Goal: Transaction & Acquisition: Purchase product/service

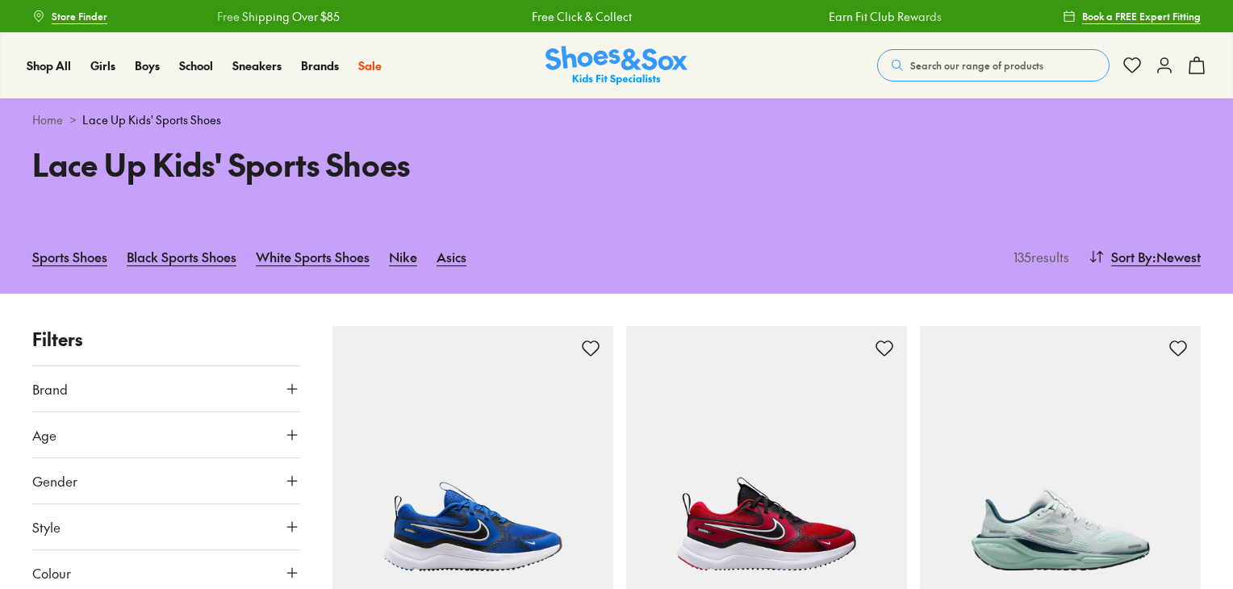
click at [294, 439] on icon at bounding box center [292, 435] width 16 height 16
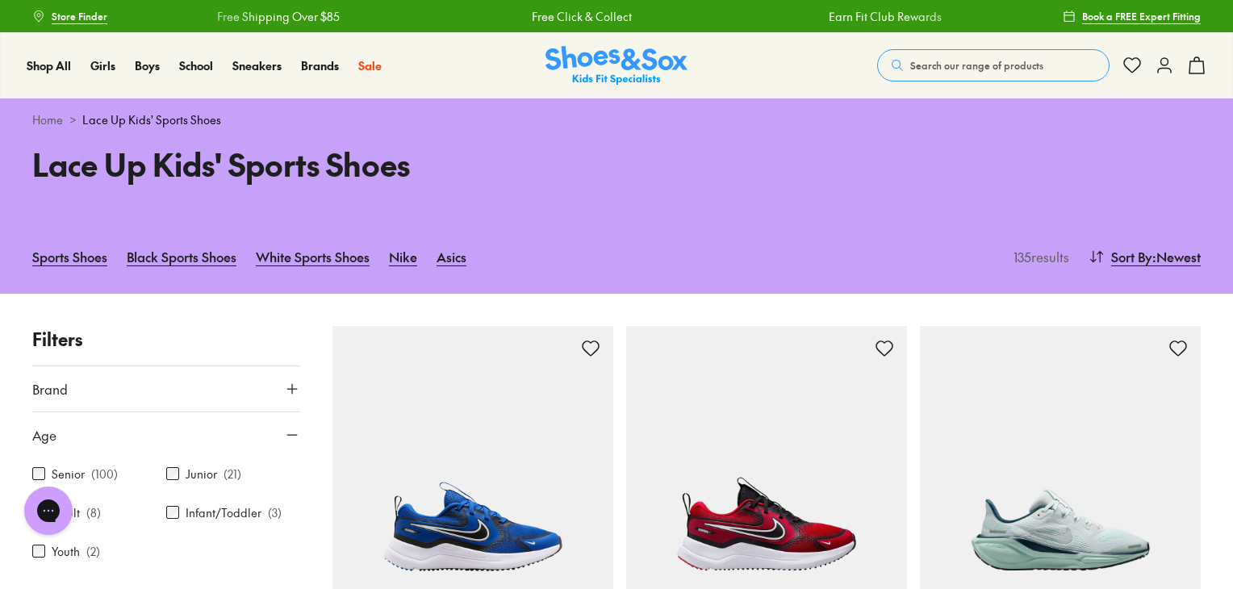
click at [284, 428] on icon at bounding box center [292, 435] width 16 height 16
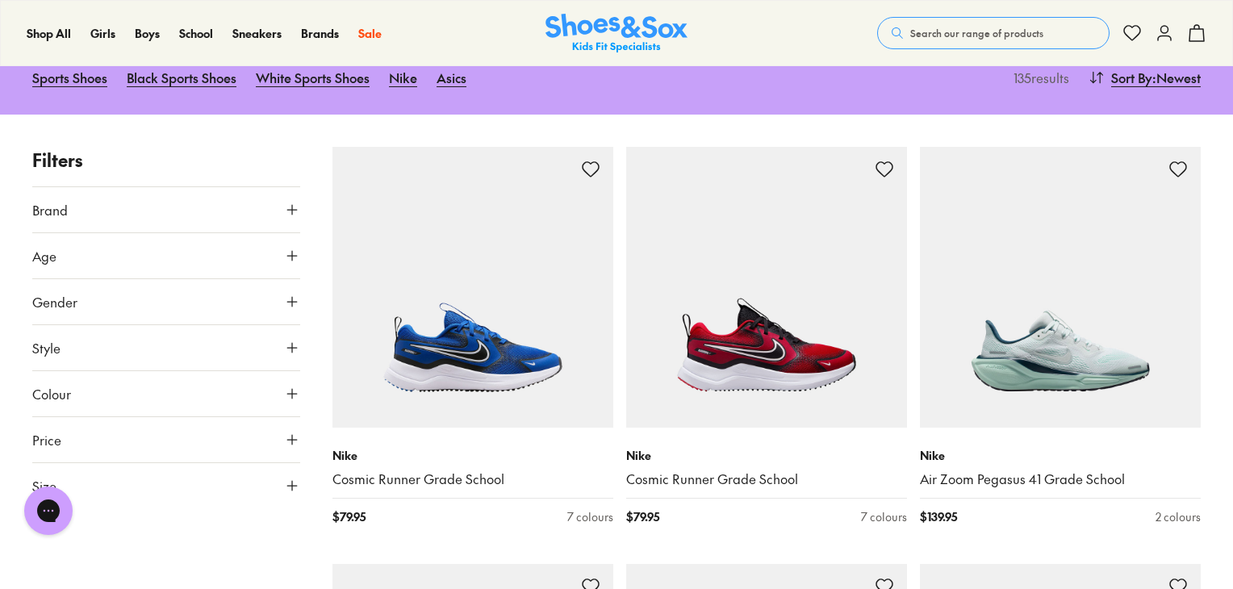
scroll to position [224, 0]
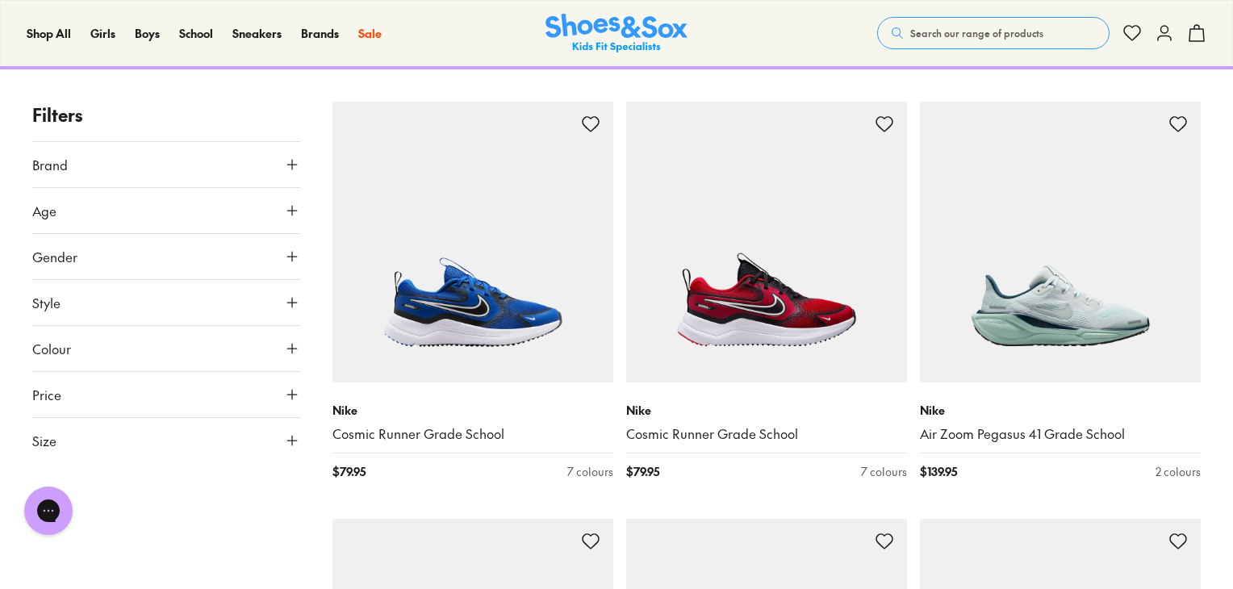
click at [252, 358] on button "Colour" at bounding box center [166, 348] width 268 height 45
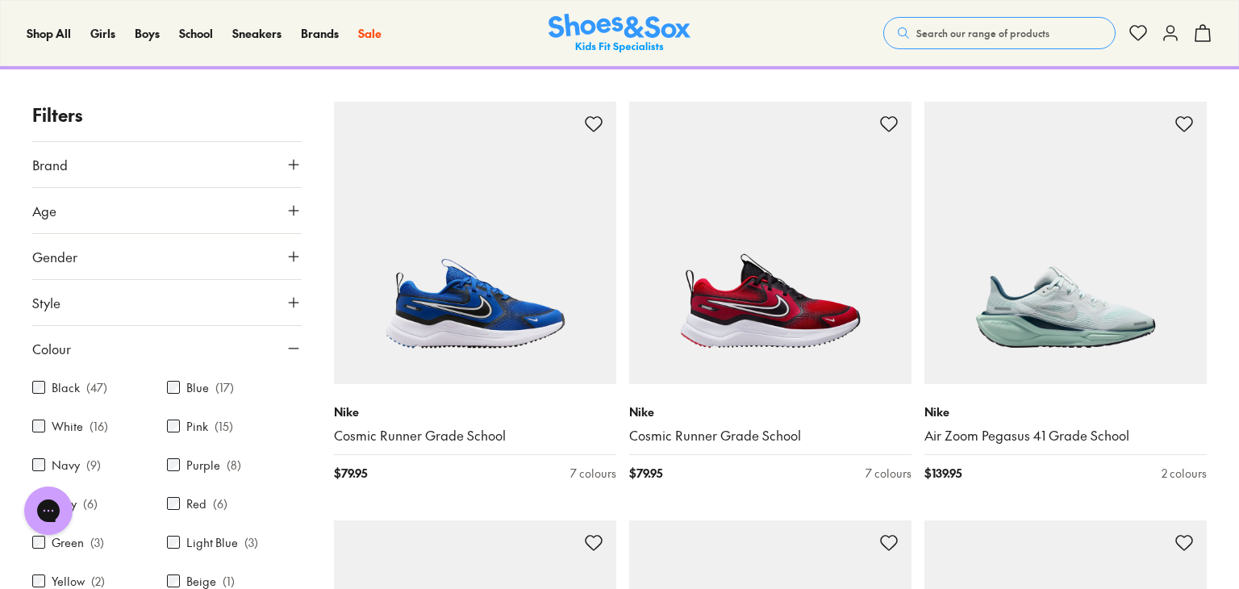
click at [65, 385] on div "Close dialog Join the FREE Fit Club & Get 10% Back Sign up to join our FREE Fit…" at bounding box center [619, 294] width 1239 height 589
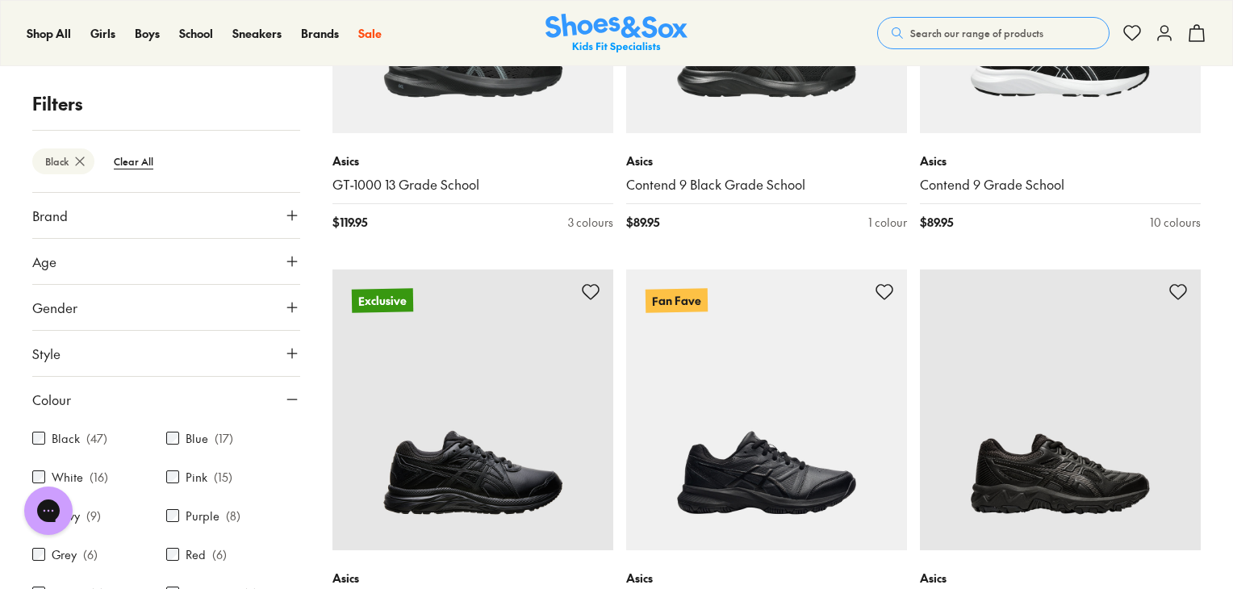
scroll to position [2180, 0]
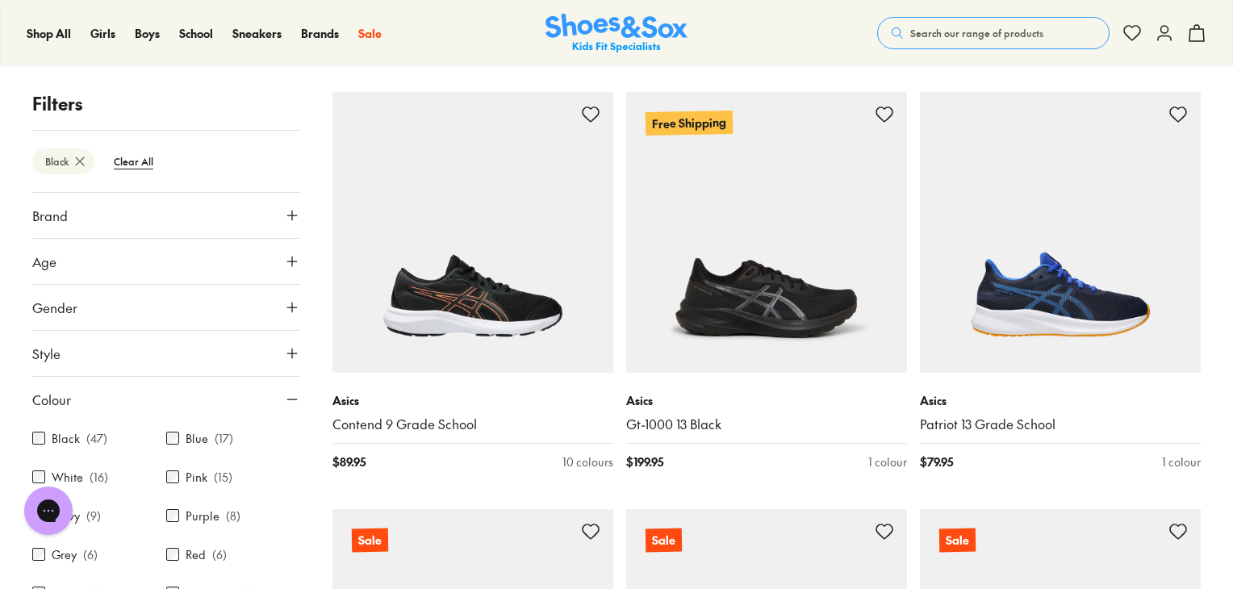
scroll to position [3246, 0]
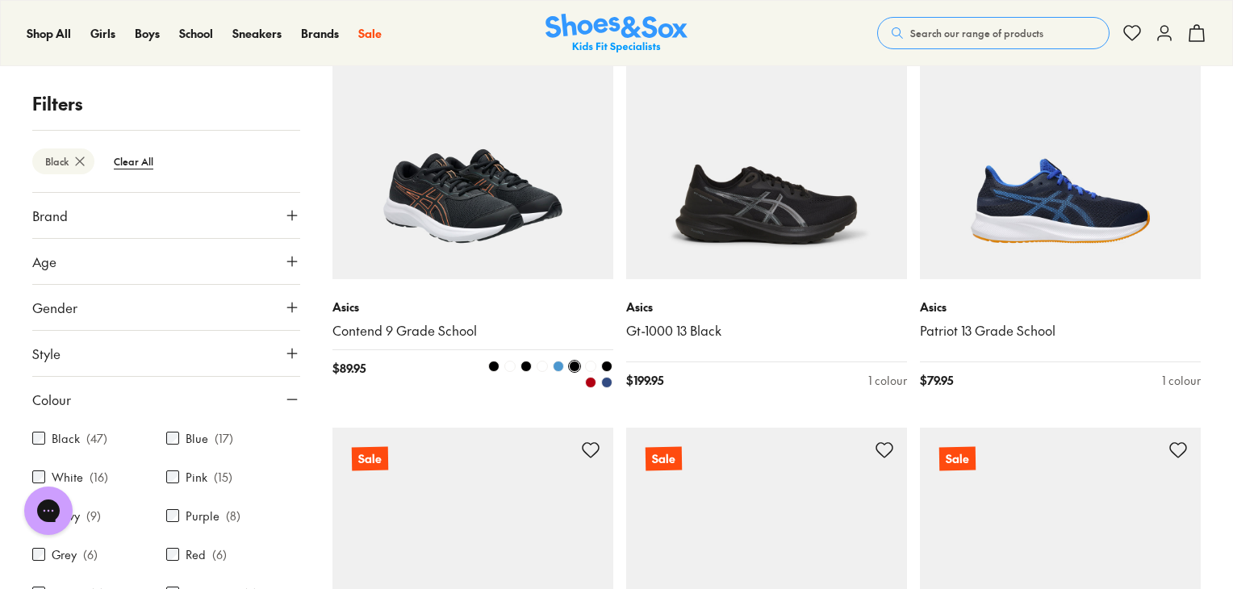
click at [487, 195] on img at bounding box center [472, 138] width 281 height 281
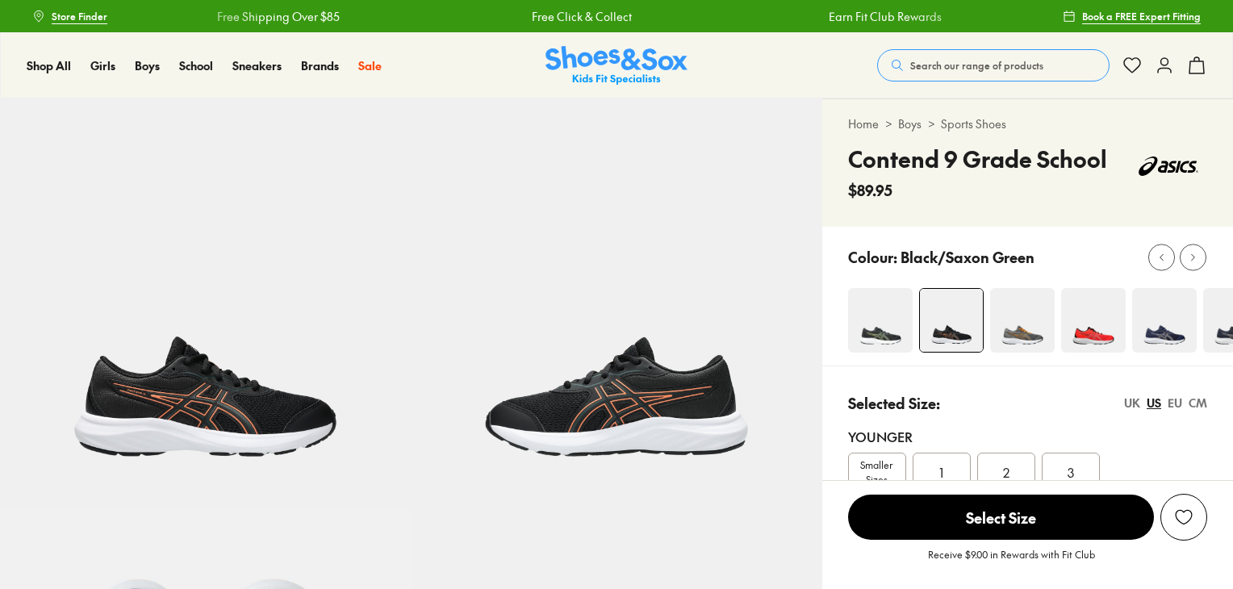
select select "*"
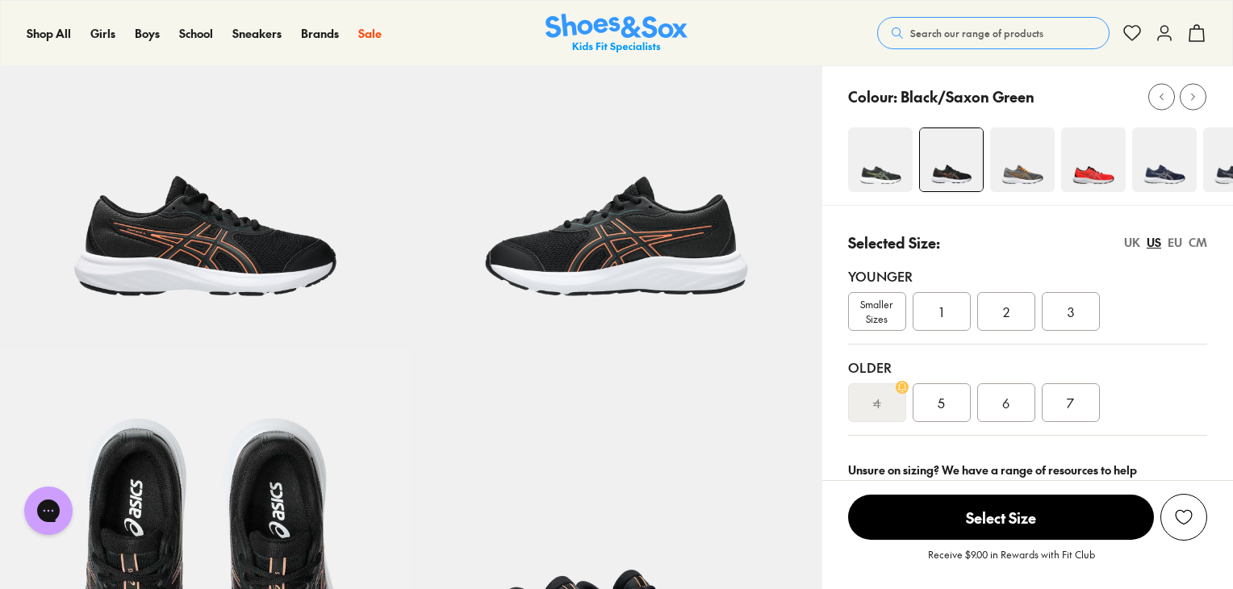
click at [1129, 240] on div "UK" at bounding box center [1132, 242] width 16 height 17
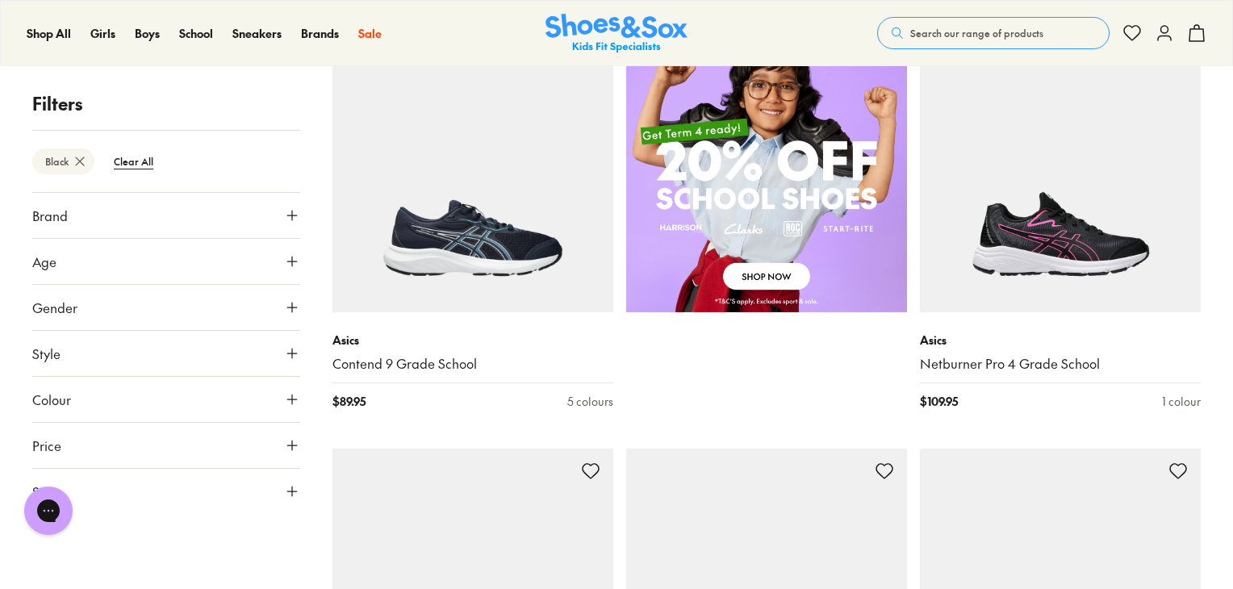
scroll to position [1084, 0]
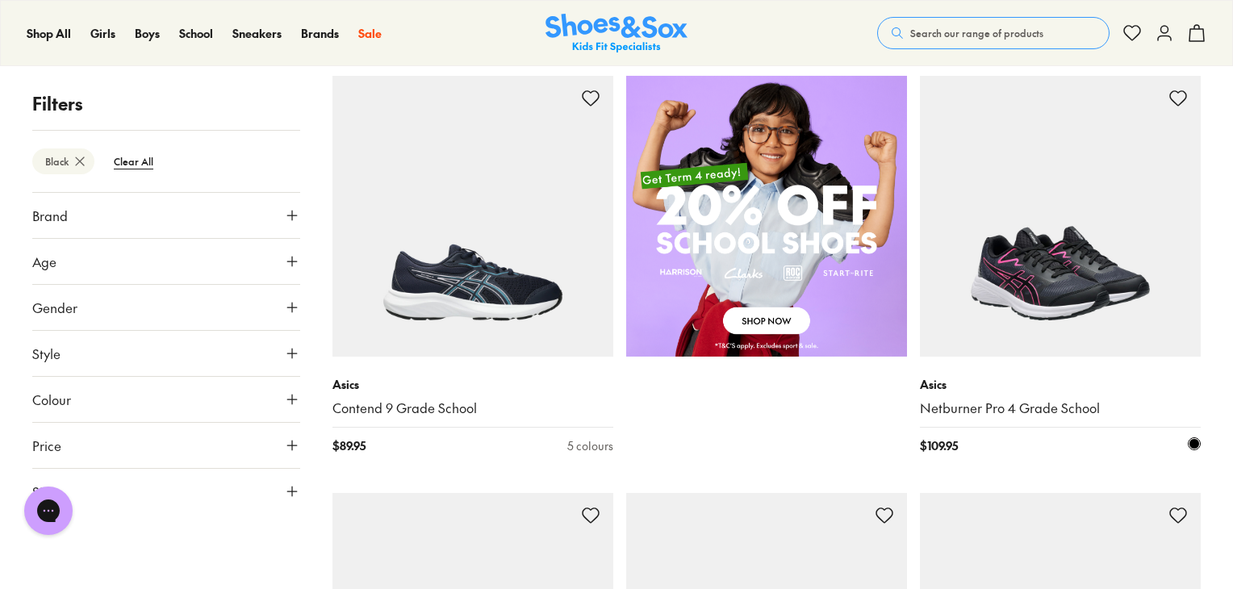
click at [1014, 245] on img at bounding box center [1060, 216] width 281 height 281
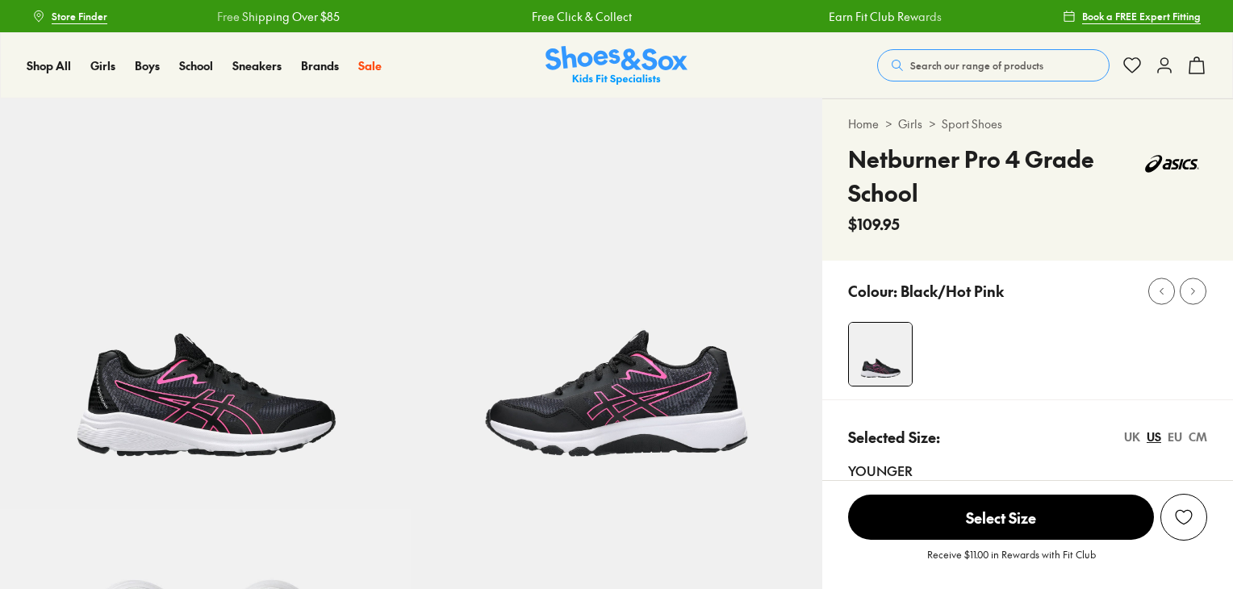
select select "*"
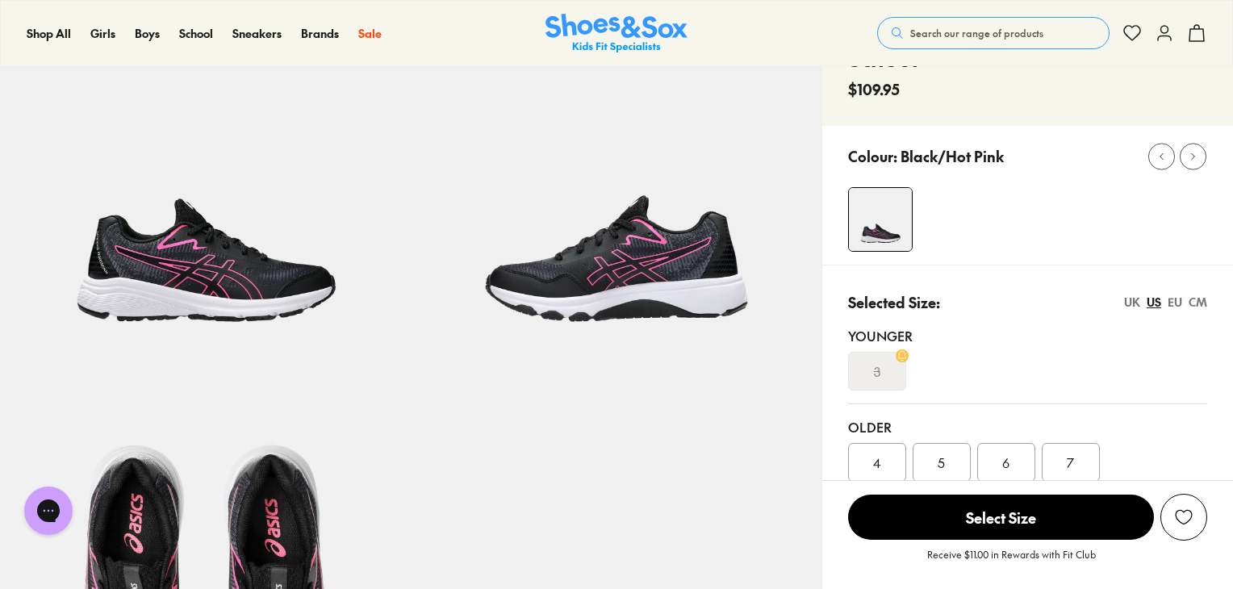
scroll to position [115, 0]
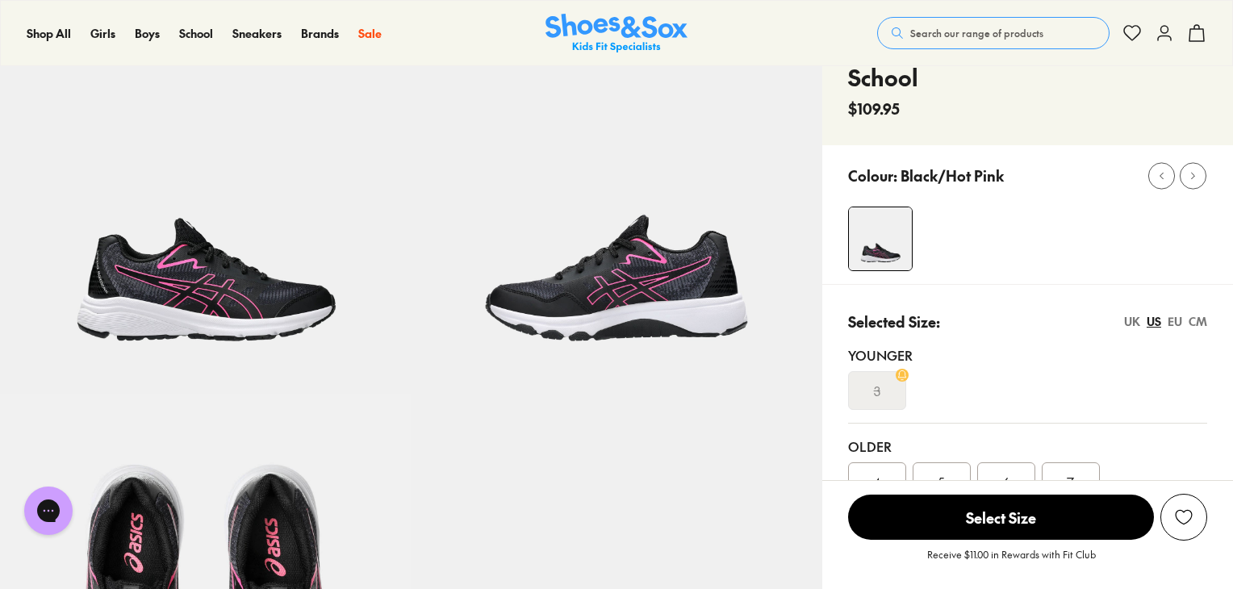
click at [1126, 319] on div "UK" at bounding box center [1132, 321] width 16 height 17
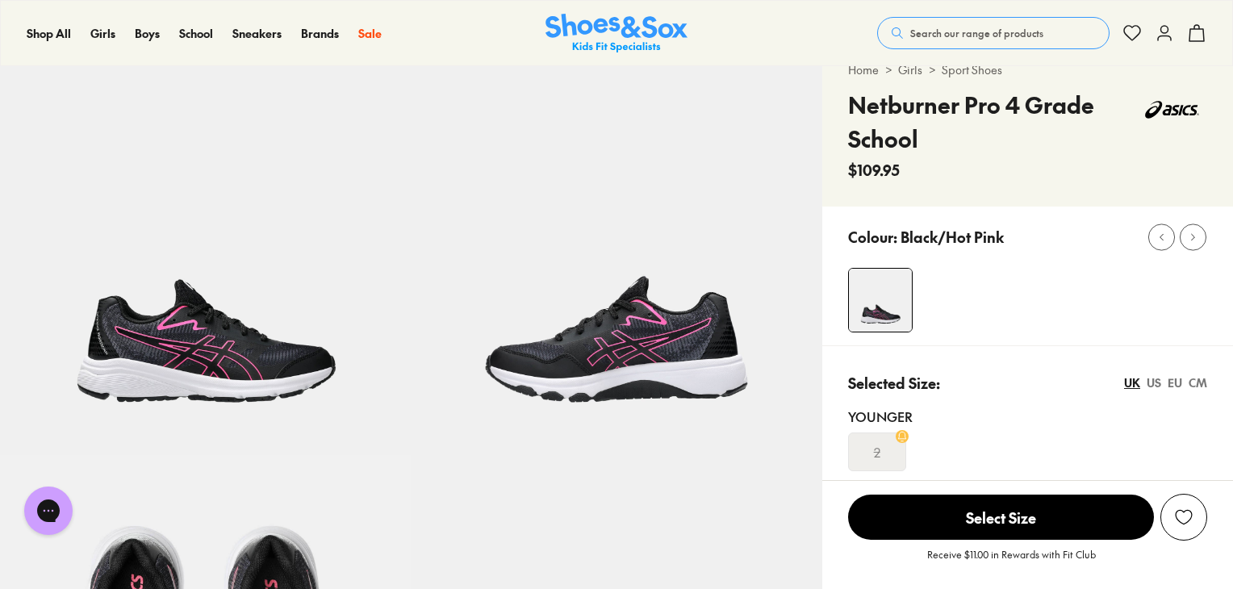
scroll to position [0, 0]
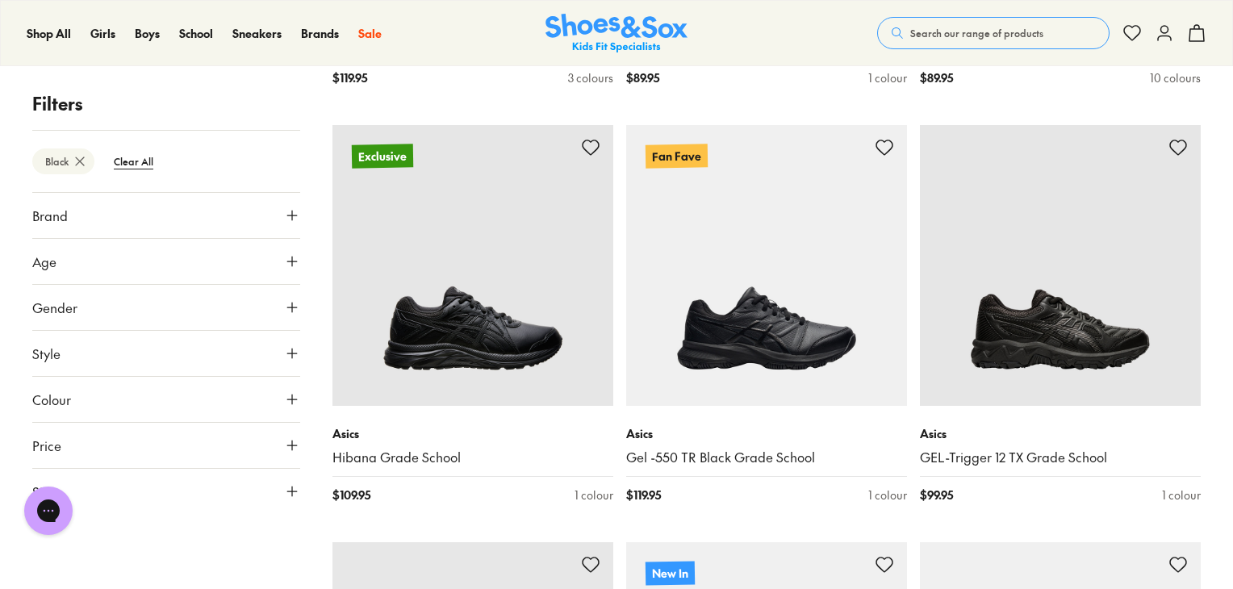
scroll to position [1862, 0]
